Goal: Obtain resource: Download file/media

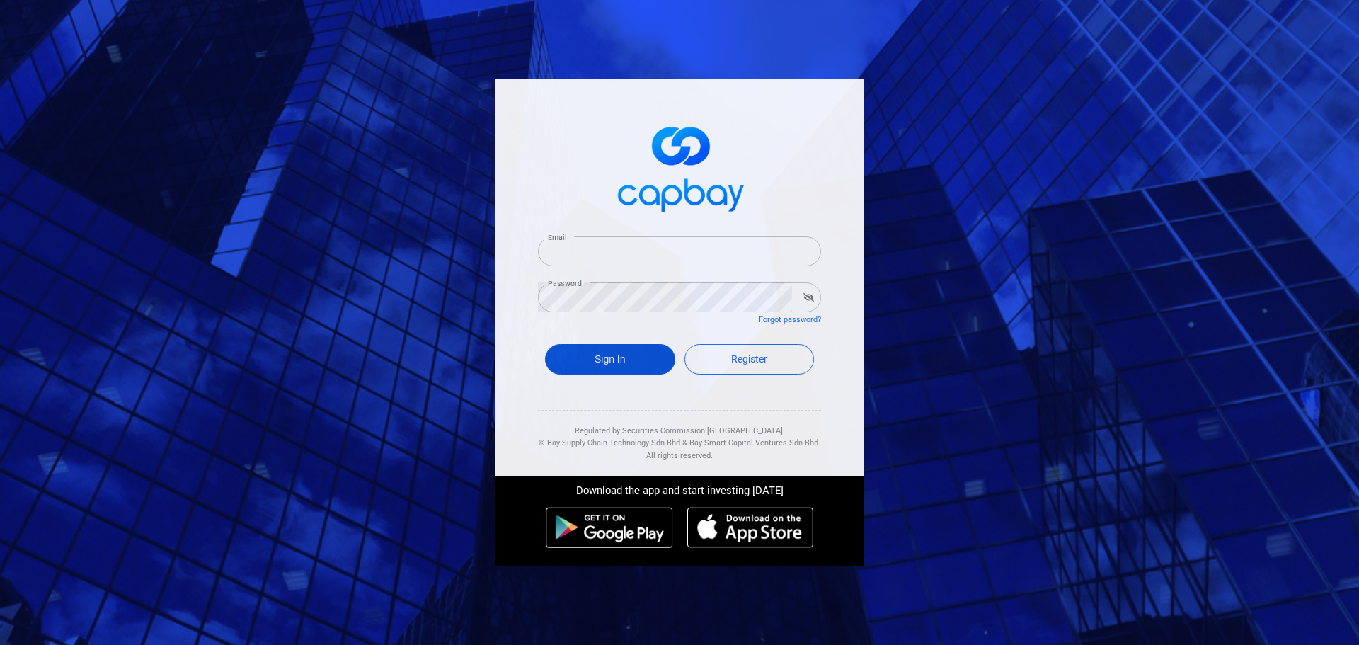
type input "[EMAIL_ADDRESS][DOMAIN_NAME]"
click at [612, 354] on button "Sign In" at bounding box center [610, 359] width 130 height 30
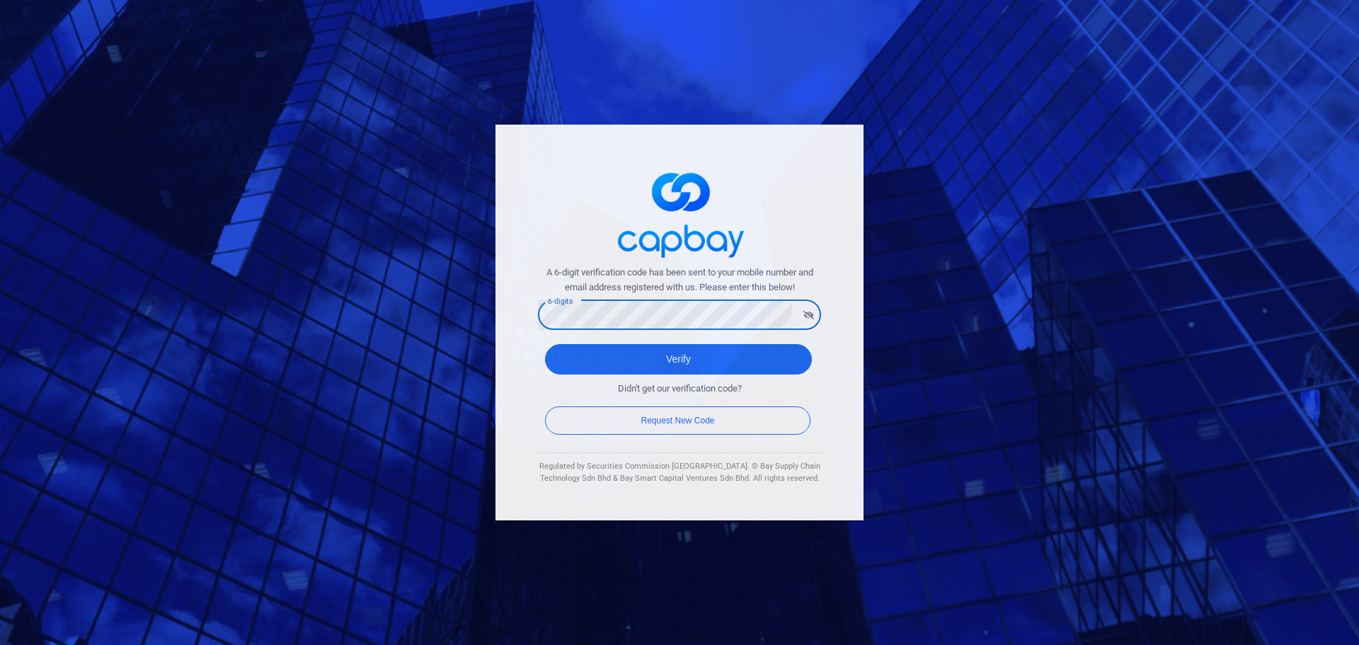
click at [545, 344] on button "Verify" at bounding box center [678, 359] width 267 height 30
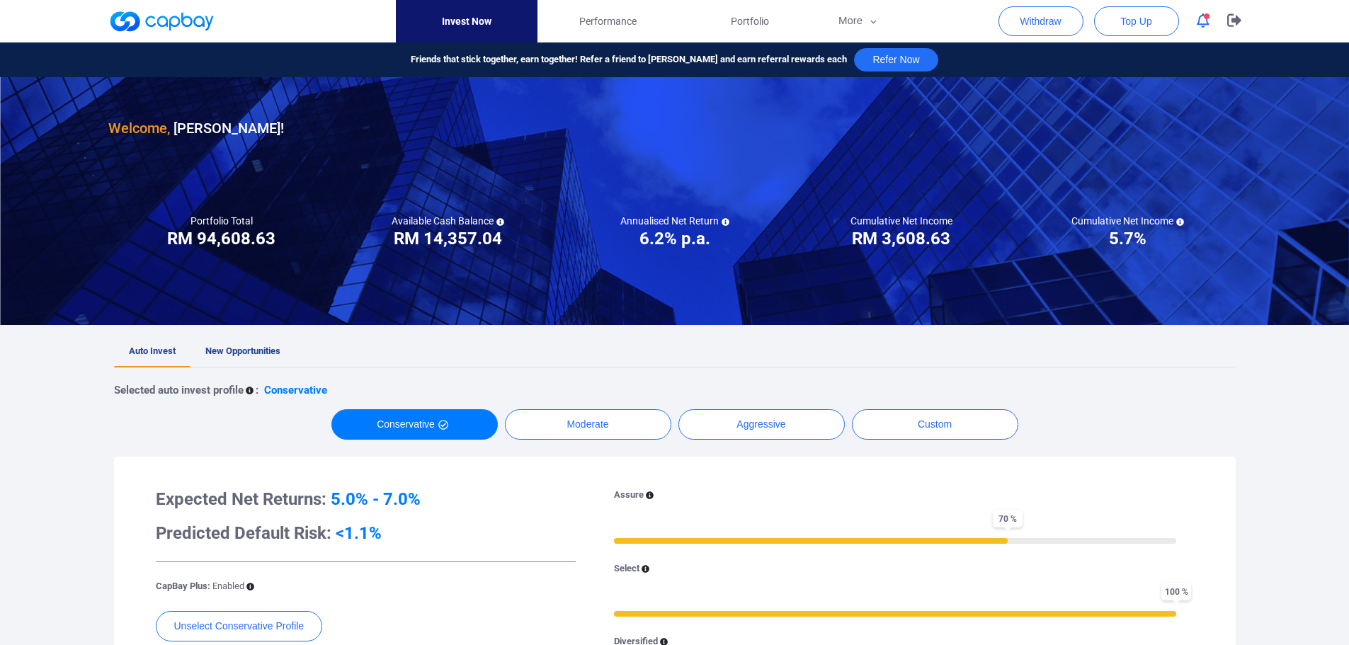
click at [227, 343] on link "New Opportunities" at bounding box center [242, 351] width 105 height 31
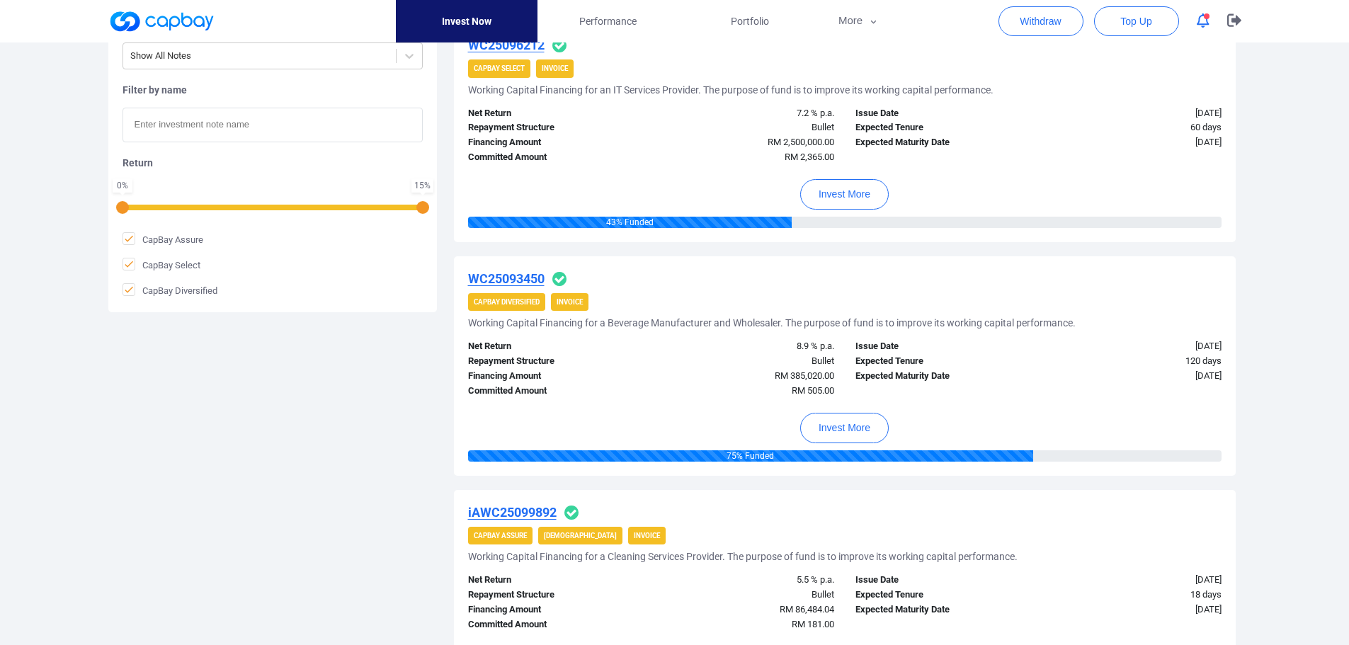
scroll to position [191, 0]
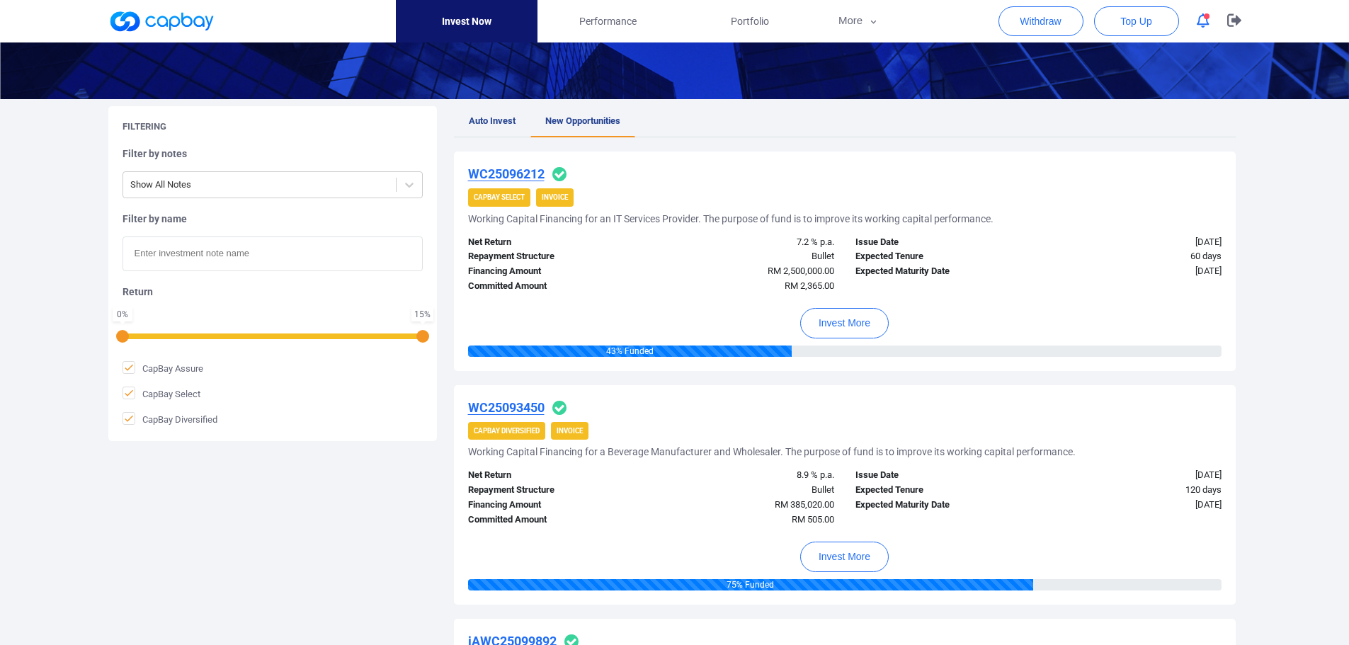
click at [532, 173] on u "WC25096212" at bounding box center [506, 173] width 76 height 15
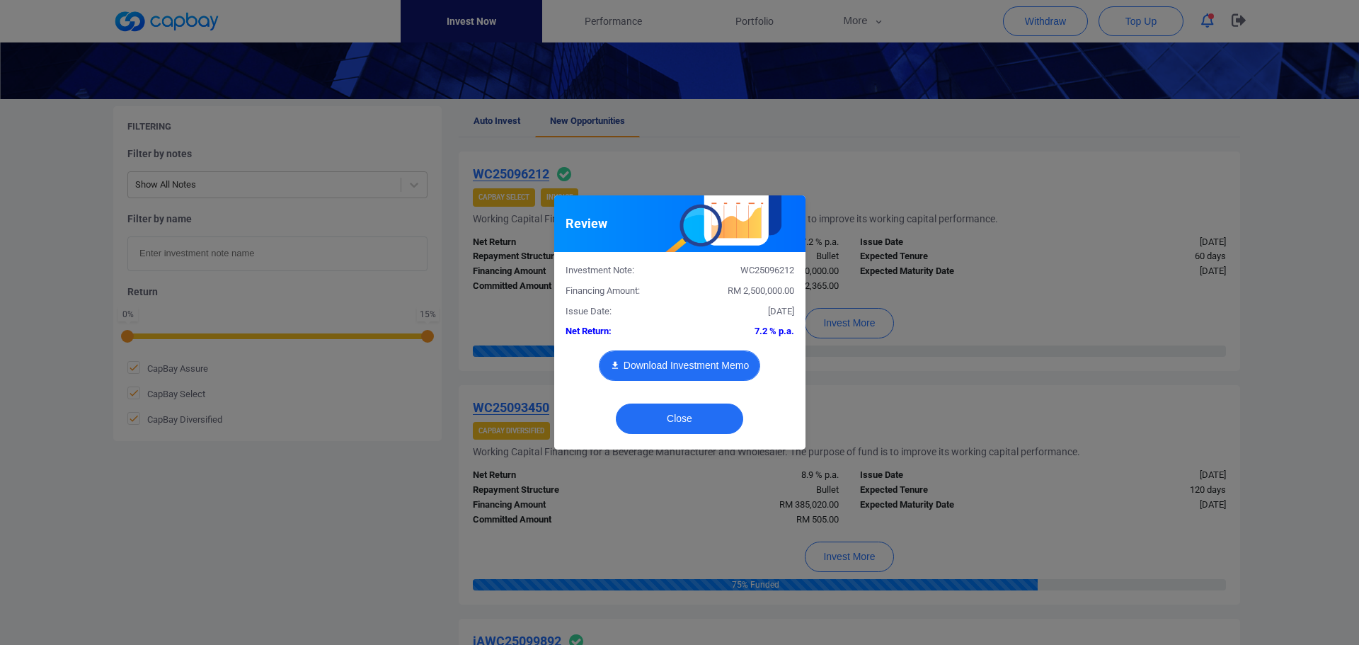
click at [697, 364] on button "Download Investment Memo" at bounding box center [679, 365] width 161 height 30
click at [690, 413] on button "Close" at bounding box center [679, 419] width 127 height 30
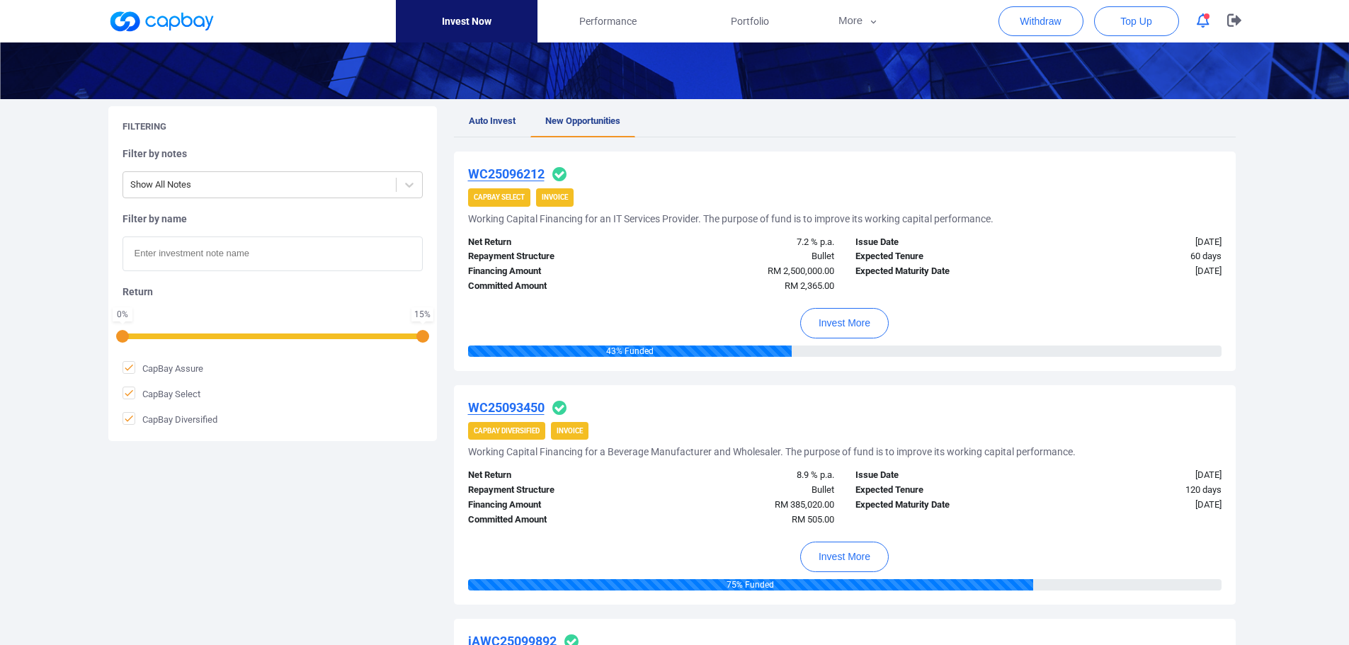
click at [493, 403] on u "WC25093450" at bounding box center [506, 407] width 76 height 15
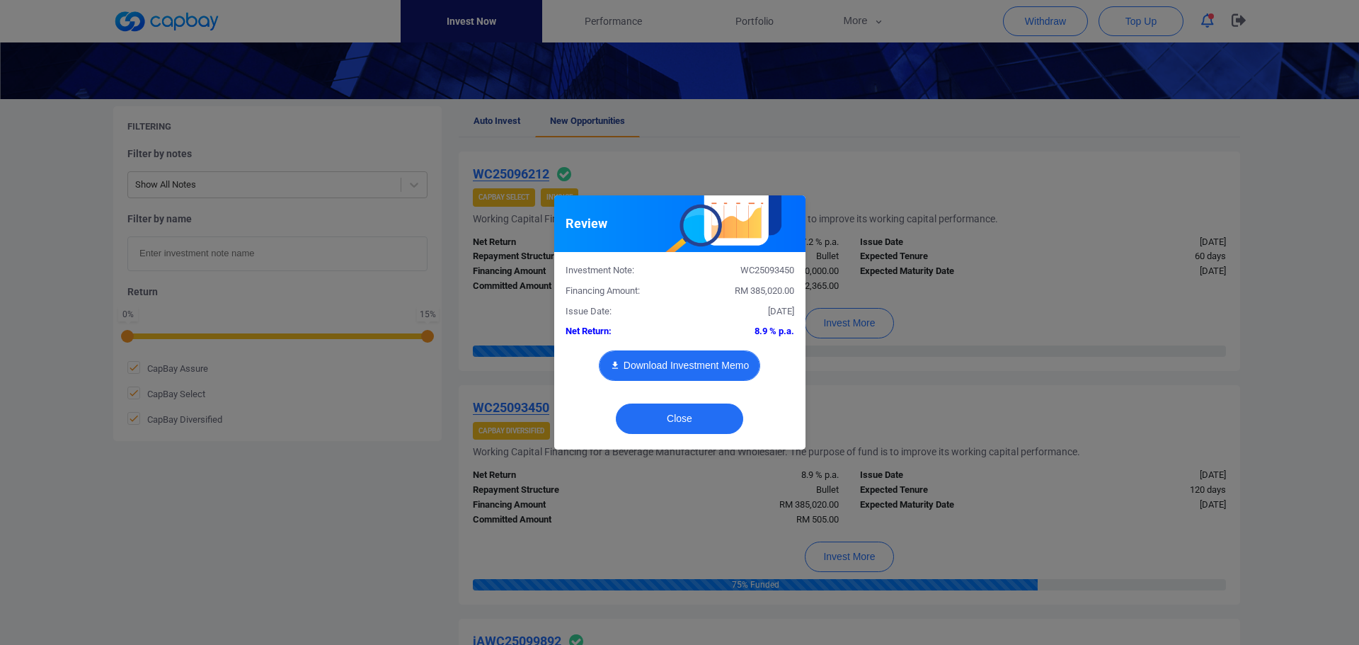
click at [686, 365] on button "Download Investment Memo" at bounding box center [679, 365] width 161 height 30
click at [664, 421] on button "Close" at bounding box center [679, 419] width 127 height 30
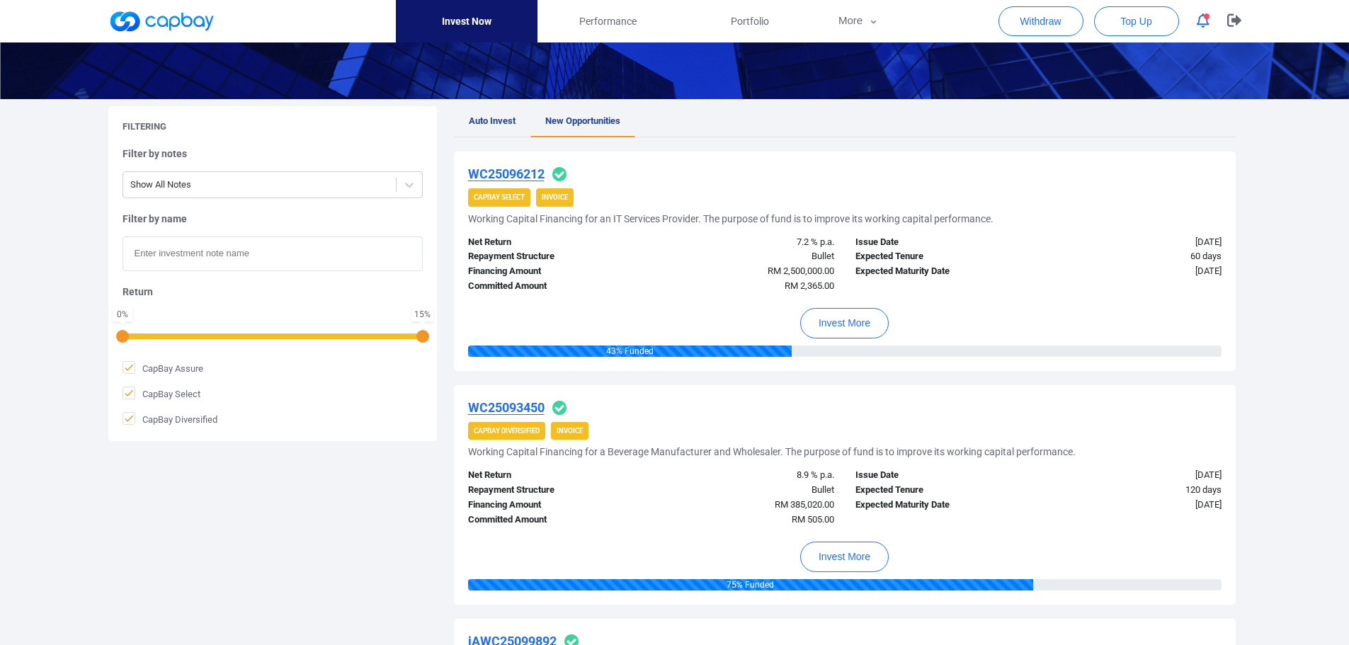
click at [1208, 23] on icon "button" at bounding box center [1202, 20] width 13 height 15
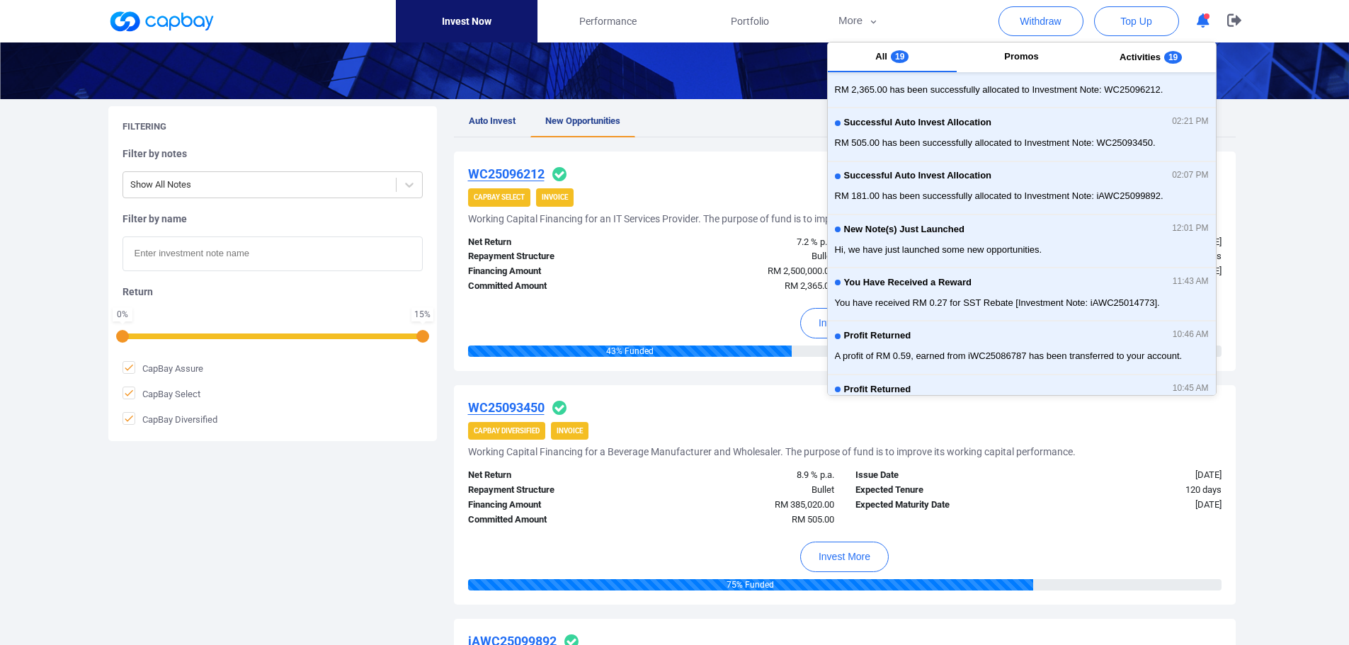
scroll to position [0, 0]
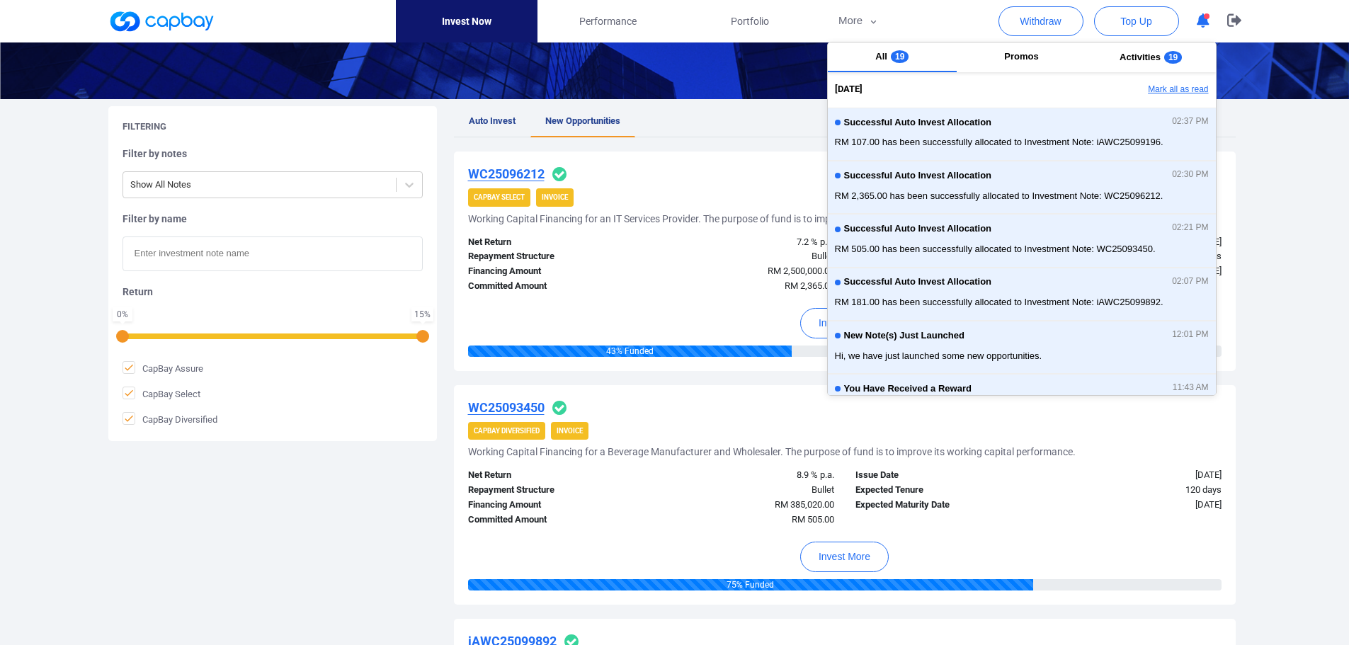
click at [1169, 91] on button "Mark all as read" at bounding box center [1139, 90] width 152 height 24
